Goal: Task Accomplishment & Management: Manage account settings

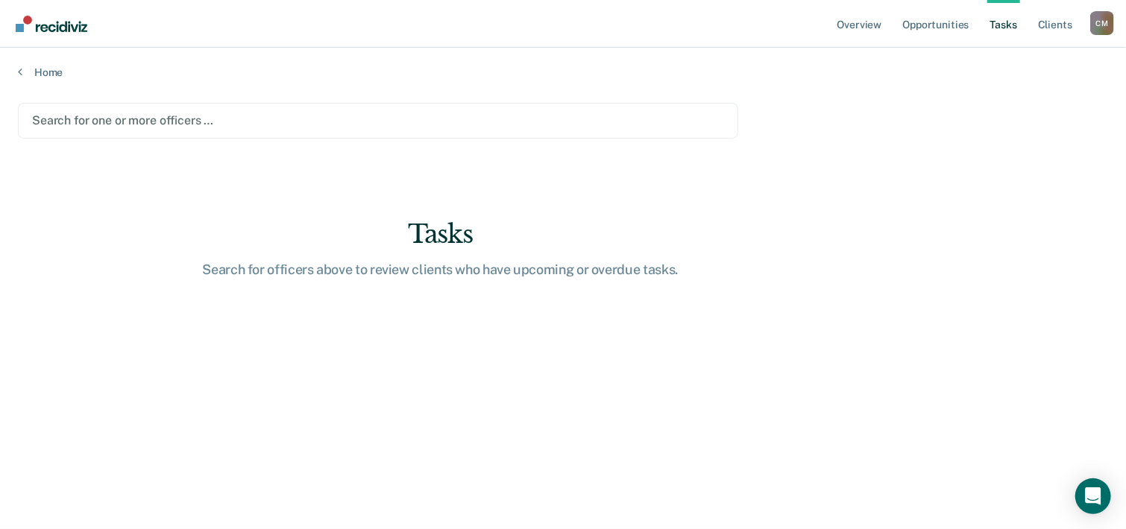
click at [200, 120] on div at bounding box center [378, 120] width 692 height 17
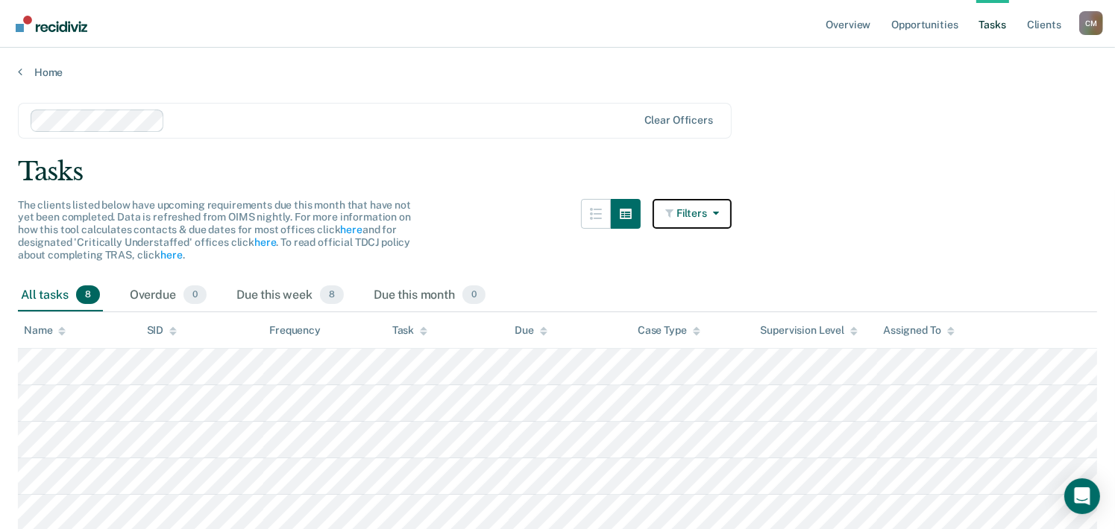
click at [708, 213] on button "Filters" at bounding box center [691, 214] width 79 height 30
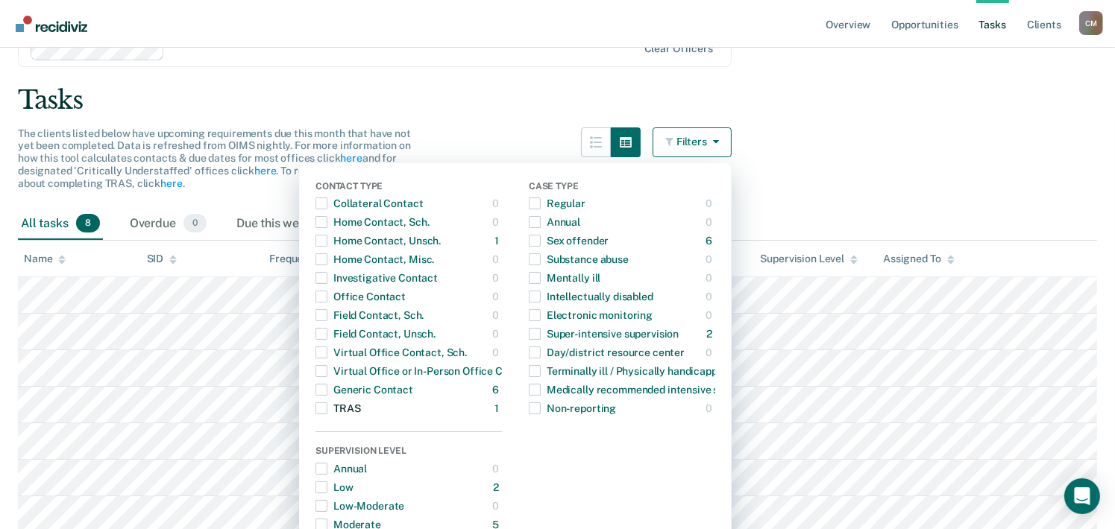
scroll to position [149, 0]
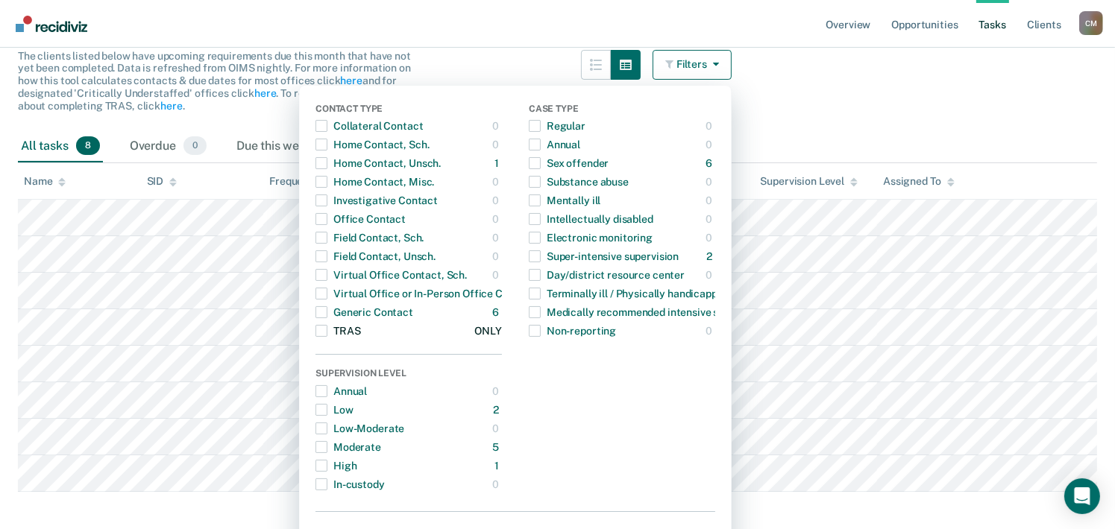
click at [327, 332] on span "button" at bounding box center [321, 331] width 12 height 12
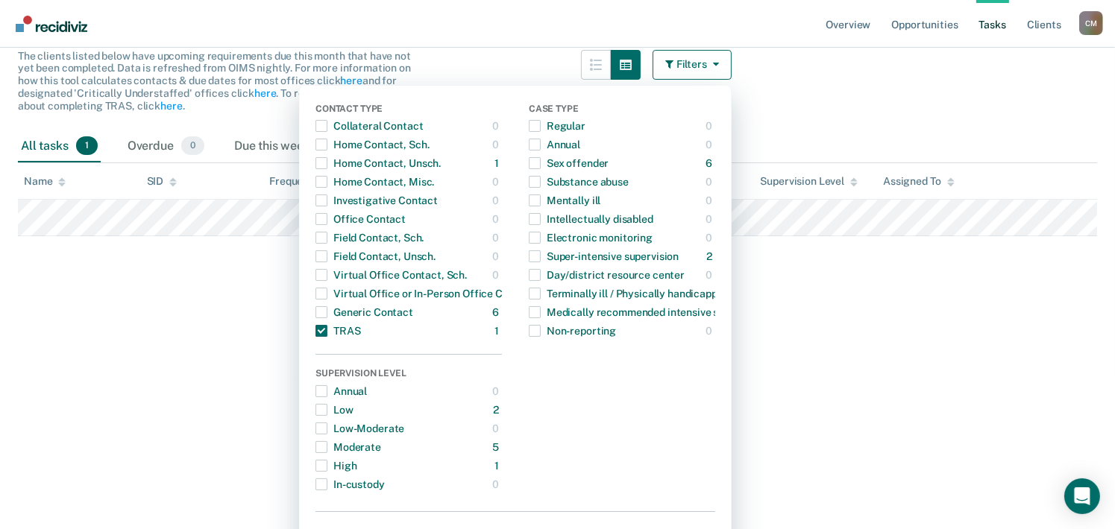
click at [209, 346] on main "Clear officers Tasks The clients listed below have upcoming requirements due th…" at bounding box center [557, 153] width 1115 height 446
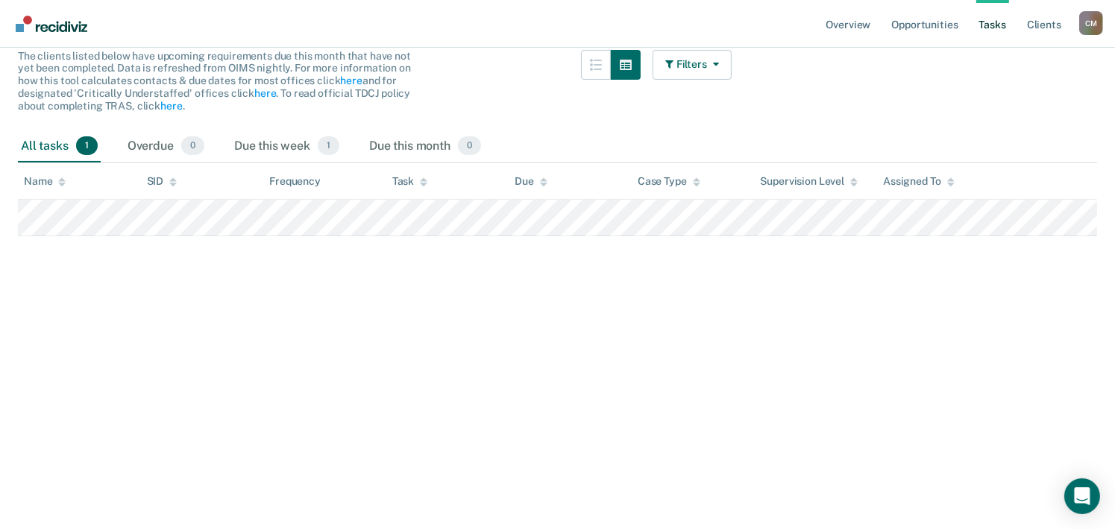
click at [486, 110] on div "The clients listed below have upcoming requirements due this month that have no…" at bounding box center [375, 90] width 714 height 81
click at [471, 144] on span "0" at bounding box center [469, 145] width 23 height 19
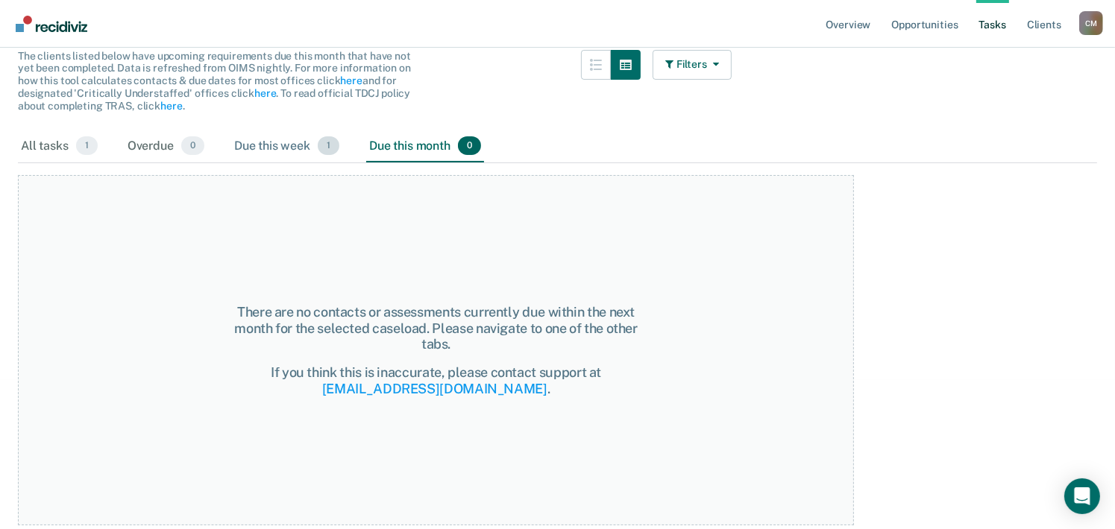
click at [328, 144] on span "1" at bounding box center [329, 145] width 22 height 19
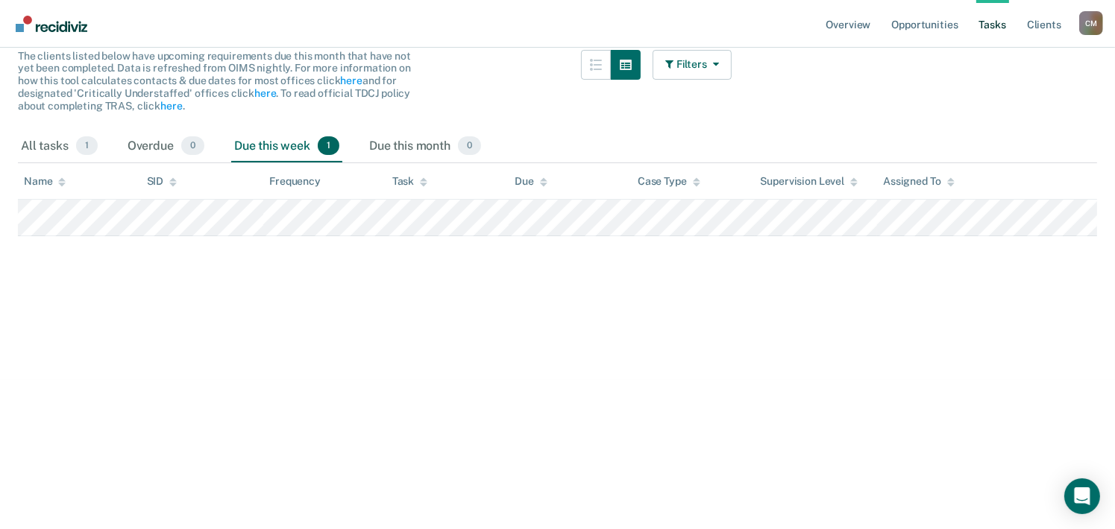
click at [1094, 22] on div "C M" at bounding box center [1091, 23] width 24 height 24
click at [1015, 98] on link "Log Out" at bounding box center [1031, 98] width 120 height 13
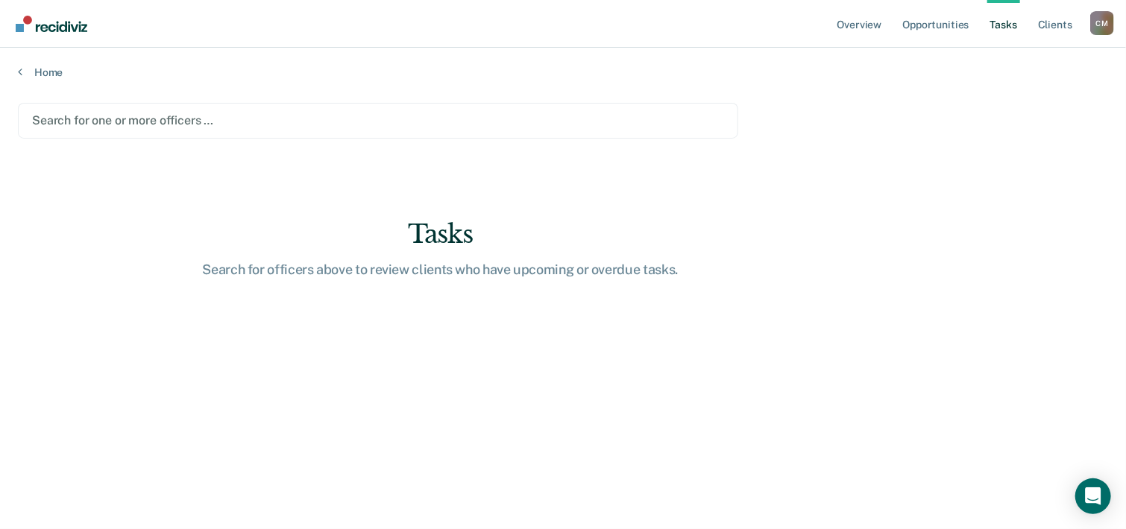
click at [215, 129] on div "Search for one or more officers …" at bounding box center [378, 121] width 720 height 36
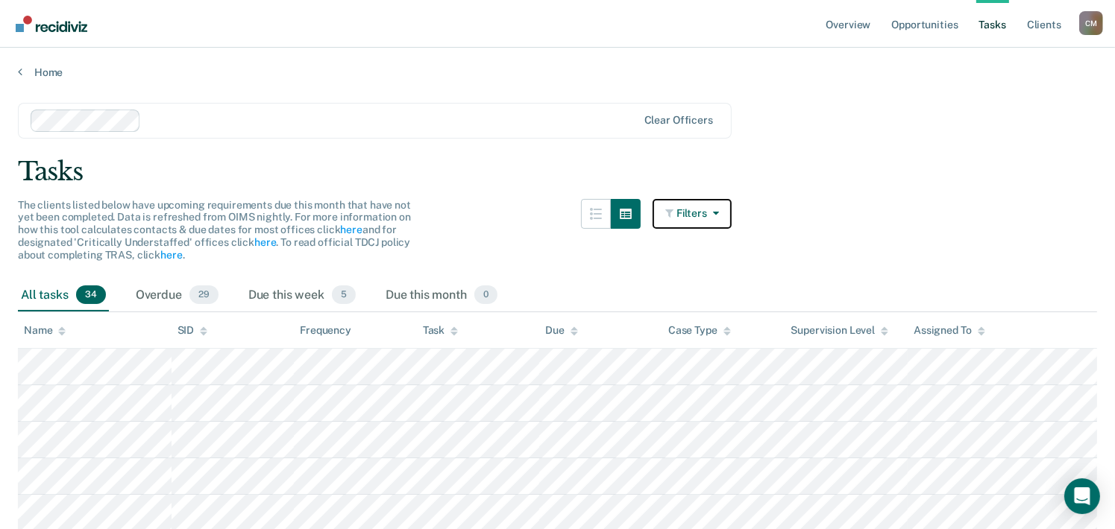
click at [676, 216] on icon "button" at bounding box center [670, 213] width 11 height 10
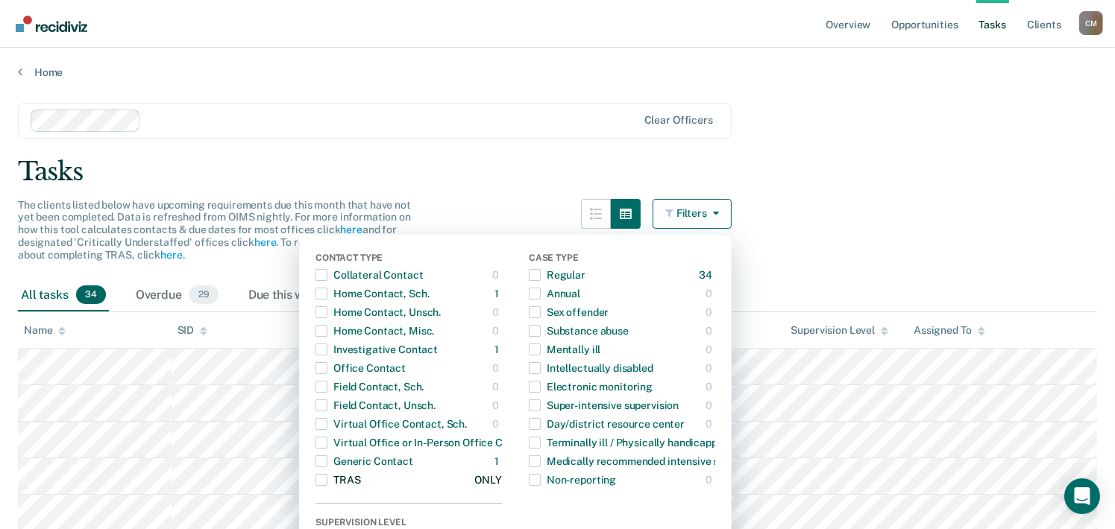
click at [327, 482] on span "button" at bounding box center [321, 480] width 12 height 12
click at [495, 208] on div "The clients listed below have upcoming requirements due this month that have no…" at bounding box center [375, 239] width 714 height 81
